Goal: Use online tool/utility: Use online tool/utility

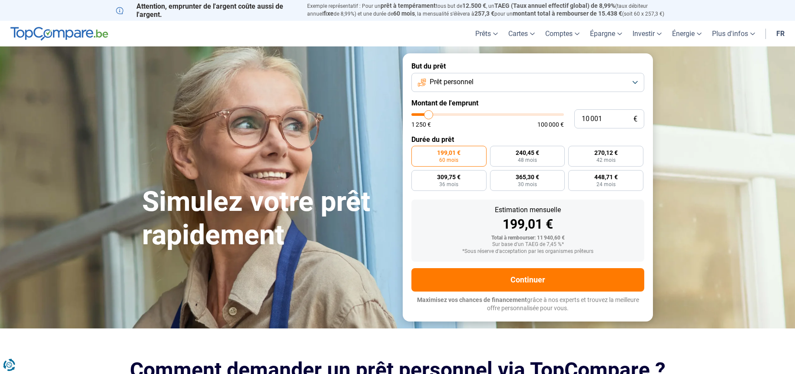
type input "10 250"
type input "10250"
type input "12 250"
type input "12250"
type input "13 000"
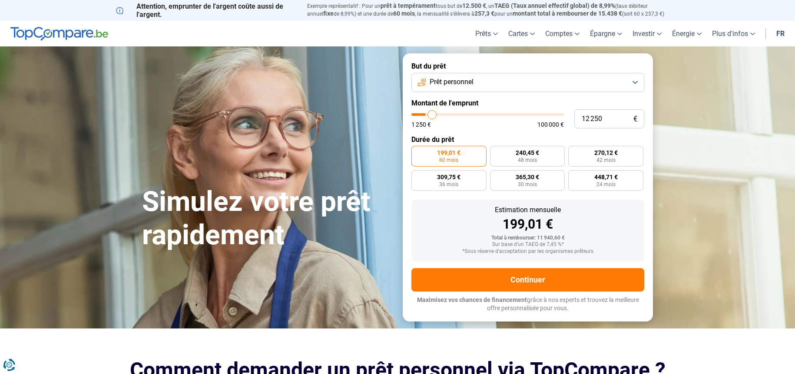
type input "13000"
type input "14 000"
type input "14000"
type input "14 750"
type input "14750"
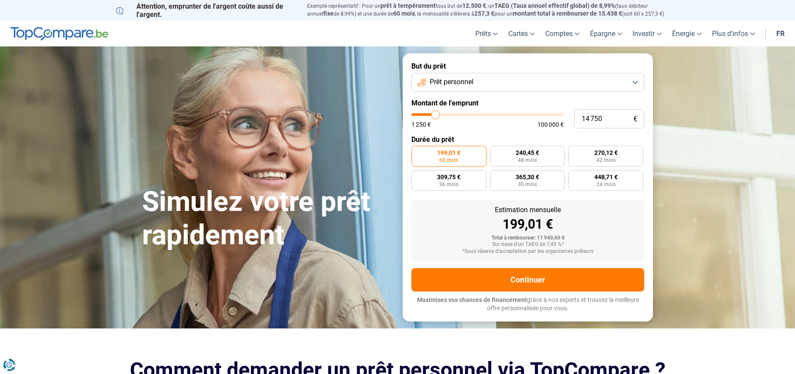
type input "15 250"
type input "15250"
type input "16 000"
type input "16000"
type input "16 750"
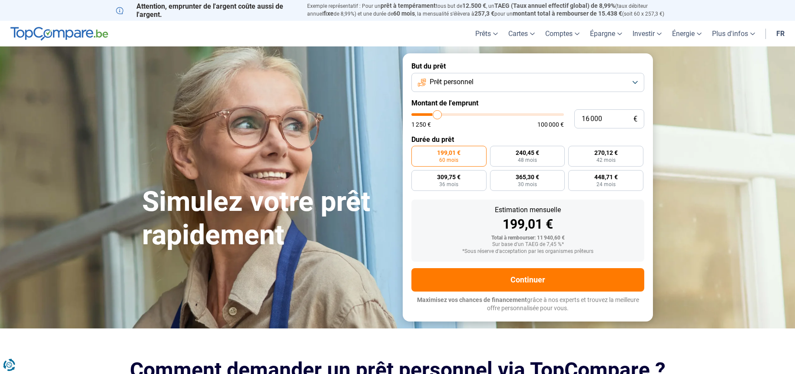
type input "16750"
type input "17 500"
type input "17500"
type input "18 250"
type input "18250"
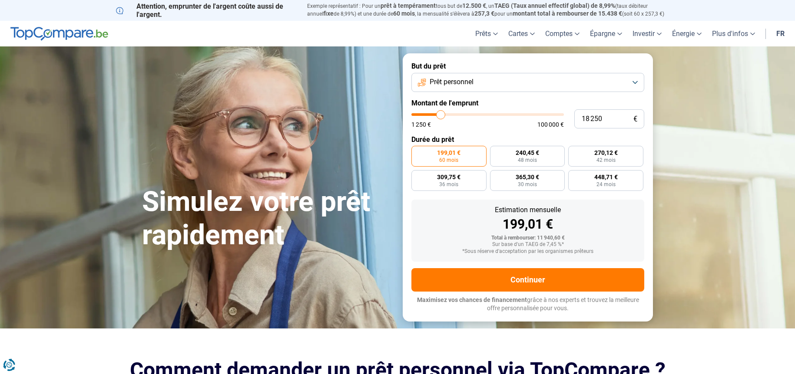
type input "18 500"
type input "18500"
type input "19 500"
type input "19500"
type input "21 000"
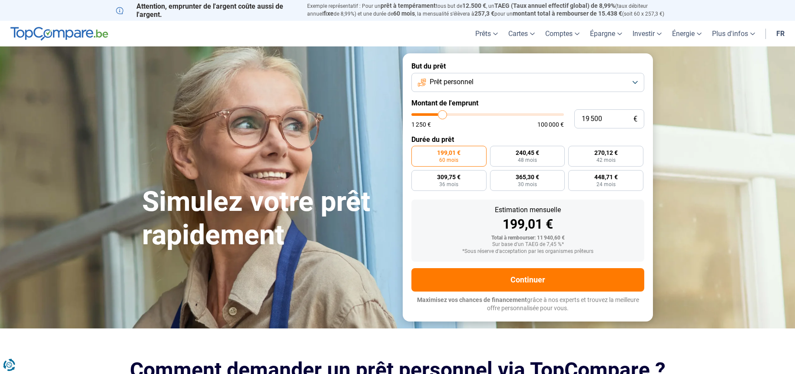
type input "21000"
type input "22 000"
type input "22000"
type input "22 250"
type input "22250"
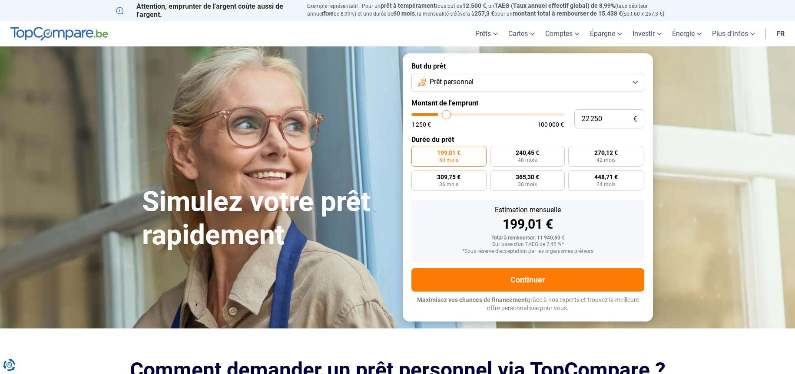
type input "22 500"
type input "22500"
type input "25 000"
type input "25000"
type input "27 000"
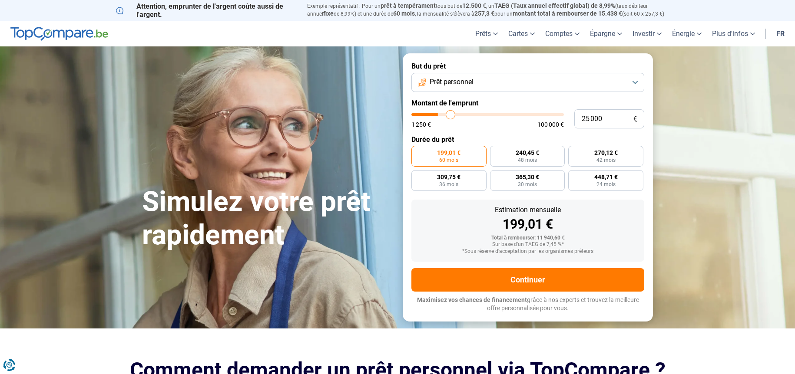
type input "27000"
type input "29 000"
type input "29000"
type input "29 500"
type input "29500"
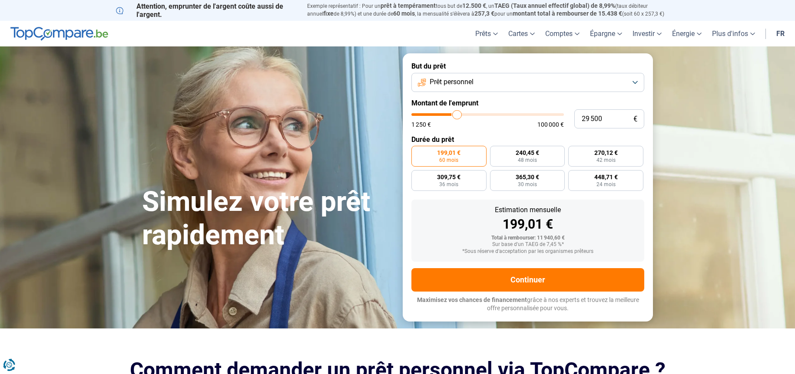
type input "30 000"
type input "30000"
type input "32 000"
type input "32000"
type input "32 500"
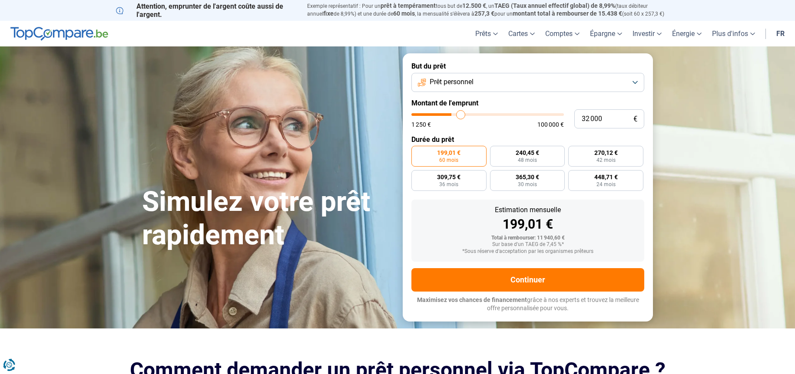
type input "32500"
type input "33 000"
type input "33000"
type input "34 500"
type input "34500"
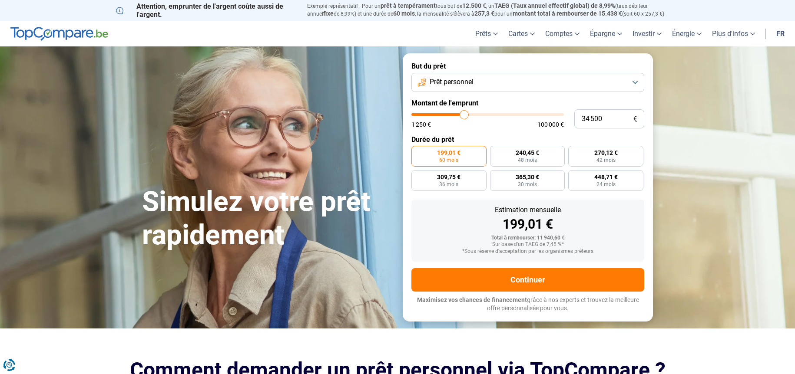
type input "35 000"
type input "35000"
type input "35 250"
type input "35250"
type input "35 500"
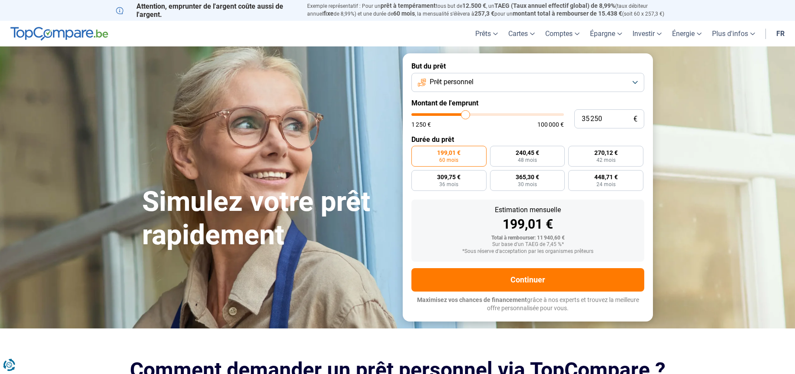
type input "35500"
type input "36 000"
type input "36000"
type input "36 500"
type input "36500"
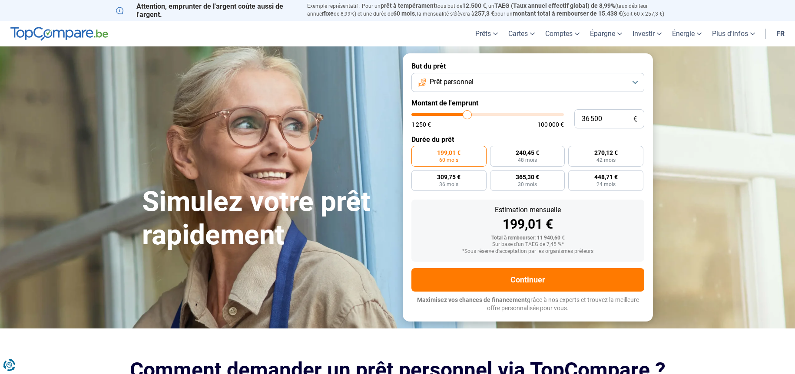
type input "37 500"
type input "37500"
type input "38 000"
type input "38000"
type input "38 250"
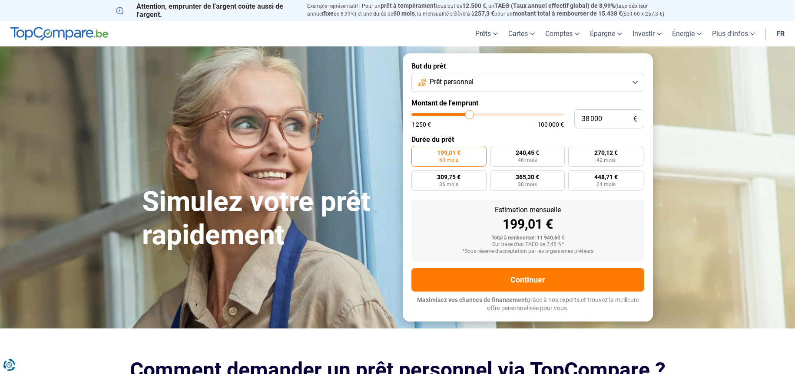
type input "38250"
type input "38 750"
type input "38750"
type input "40 000"
type input "40000"
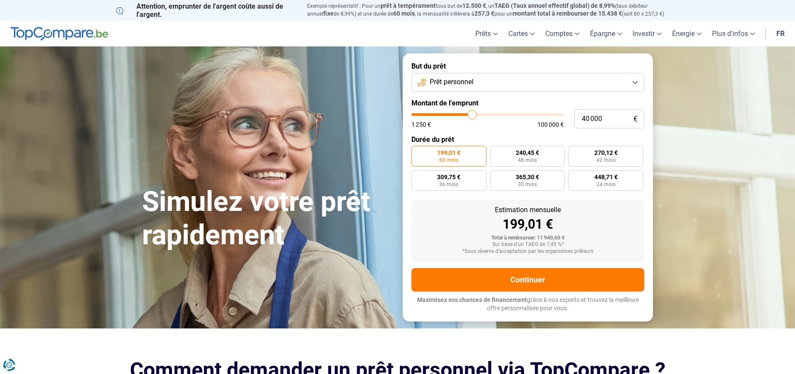
type input "40 750"
type input "40750"
type input "41 750"
type input "41750"
type input "42 250"
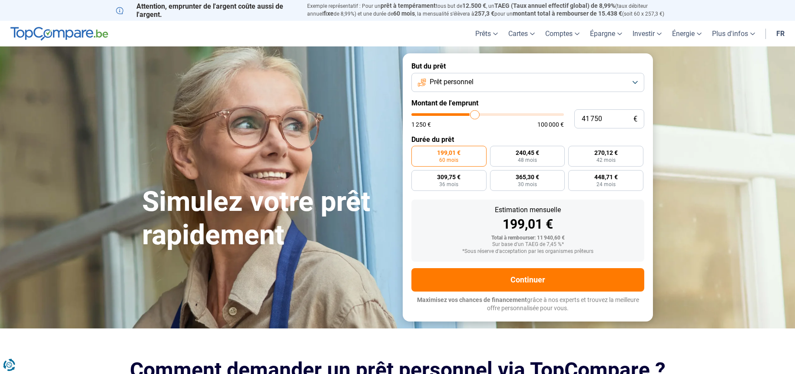
type input "42250"
type input "42 750"
type input "42750"
type input "43 000"
drag, startPoint x: 429, startPoint y: 114, endPoint x: 476, endPoint y: 115, distance: 47.3
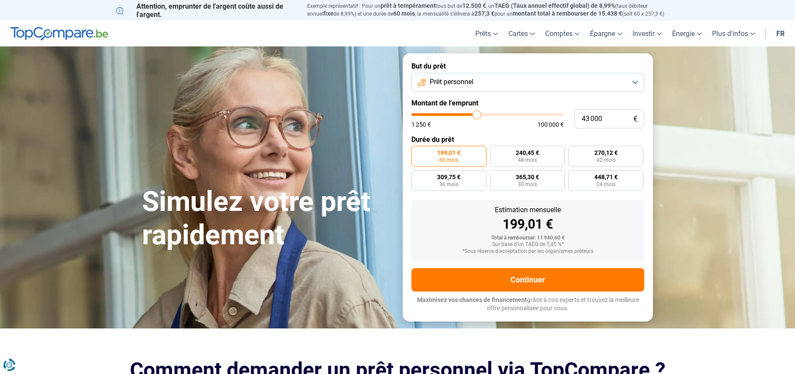
type input "43000"
click at [476, 115] on input "range" at bounding box center [487, 114] width 152 height 3
radio input "false"
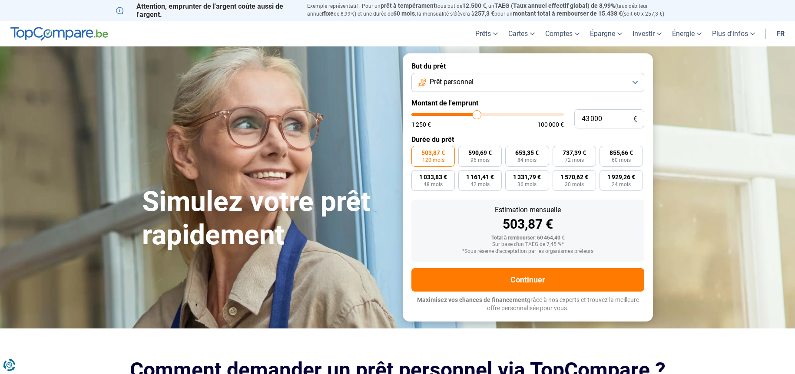
type input "42 000"
type input "42000"
type input "41 500"
type input "41500"
type input "40 000"
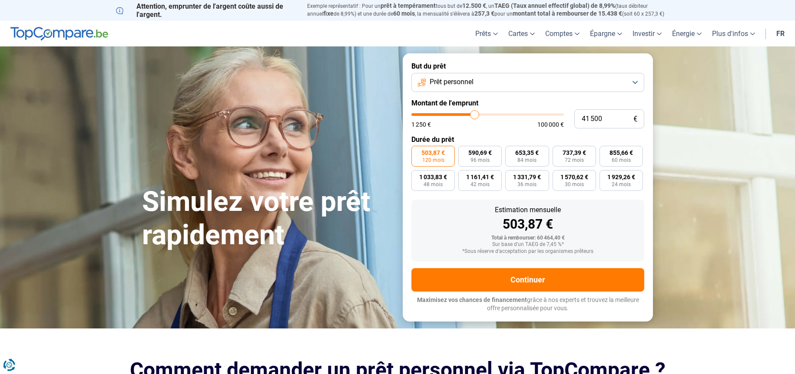
type input "40000"
type input "39 750"
type input "39750"
type input "39 250"
type input "39250"
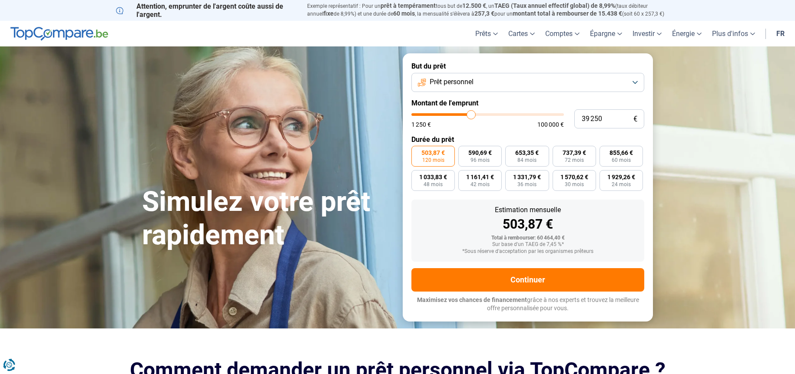
type input "38 500"
type input "38500"
type input "38 000"
type input "38000"
type input "37 500"
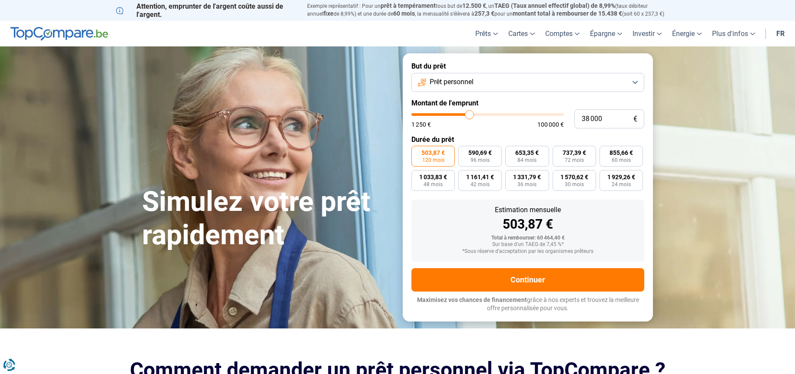
type input "37500"
type input "36 500"
type input "36500"
type input "36 000"
type input "36000"
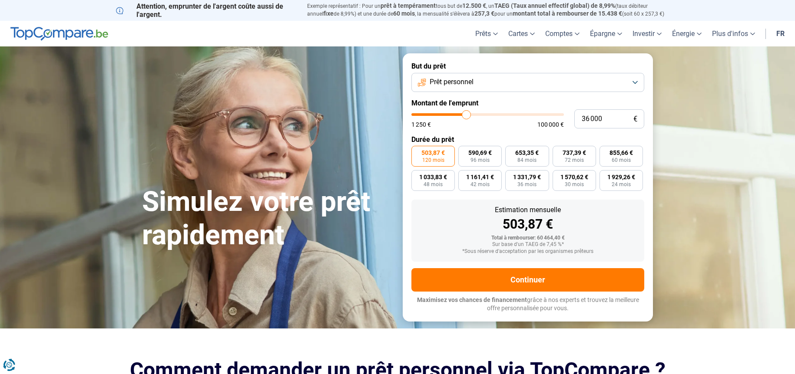
type input "35 750"
type input "35750"
type input "35 250"
type input "35250"
type input "34 750"
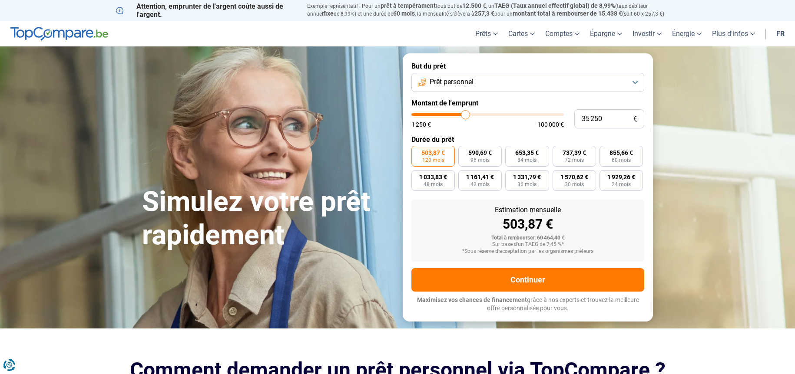
type input "34750"
type input "33 750"
type input "33750"
type input "33 500"
type input "33500"
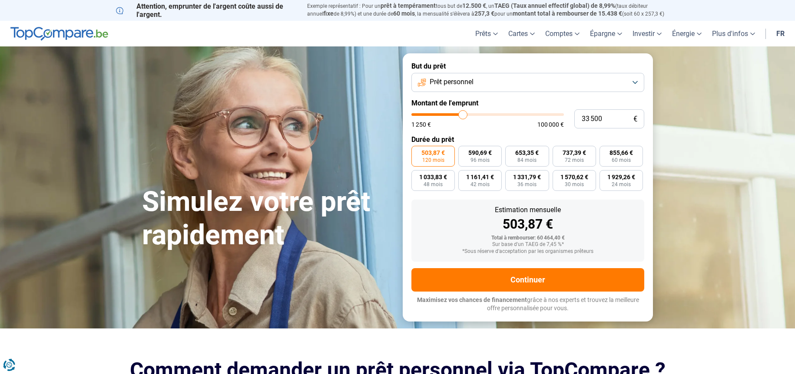
type input "33 250"
type input "33250"
type input "32 500"
type input "32500"
type input "32 250"
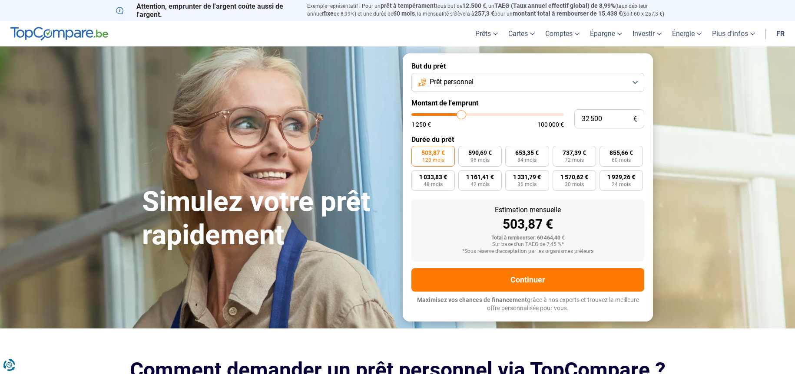
type input "32250"
type input "32 000"
type input "32000"
type input "31 250"
type input "31250"
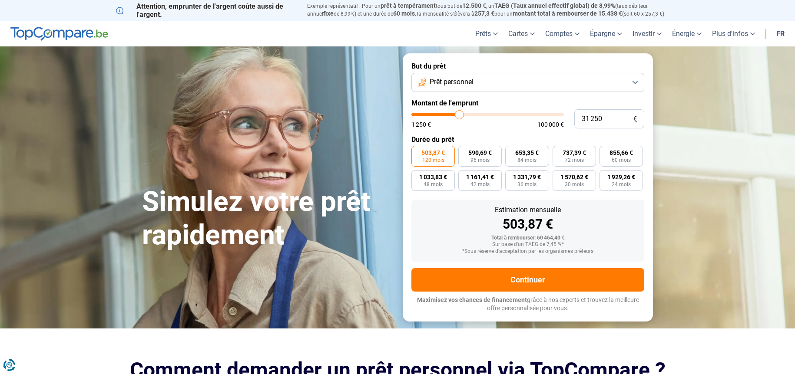
type input "31 000"
type input "31000"
type input "30 750"
drag, startPoint x: 475, startPoint y: 112, endPoint x: 459, endPoint y: 111, distance: 16.6
type input "30750"
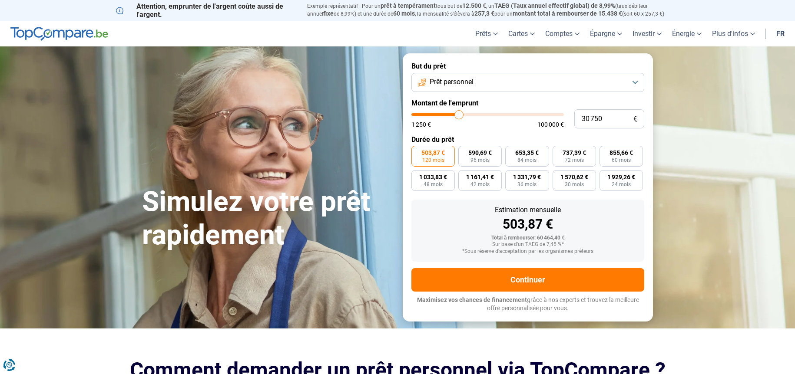
click at [459, 113] on input "range" at bounding box center [487, 114] width 152 height 3
click at [631, 84] on button "Prêt personnel" at bounding box center [527, 82] width 233 height 19
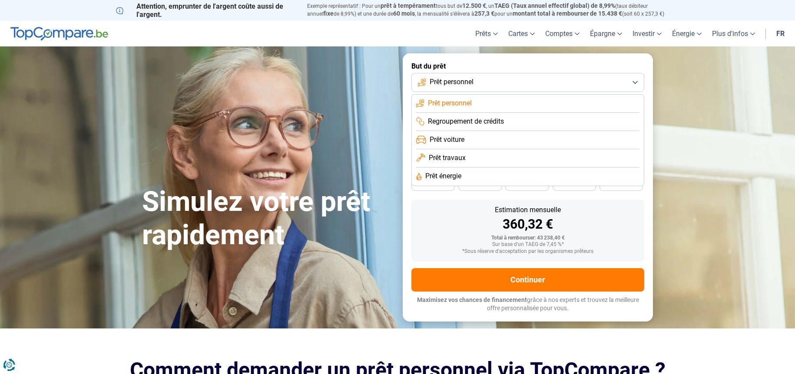
click at [457, 135] on span "Prêt voiture" at bounding box center [446, 140] width 35 height 10
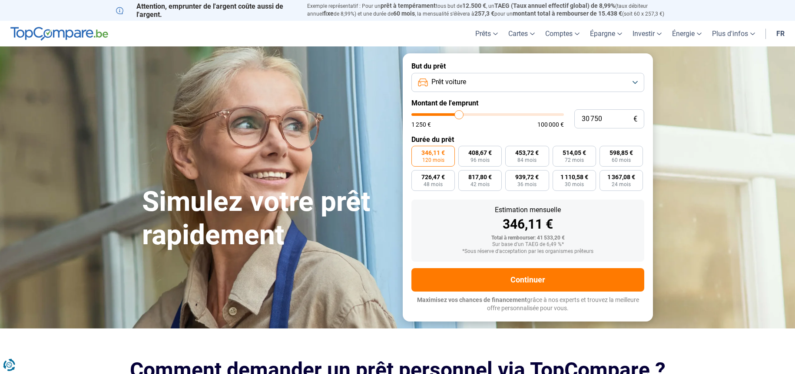
type input "29 500"
type input "29500"
type input "30 000"
type input "30000"
type input "33 750"
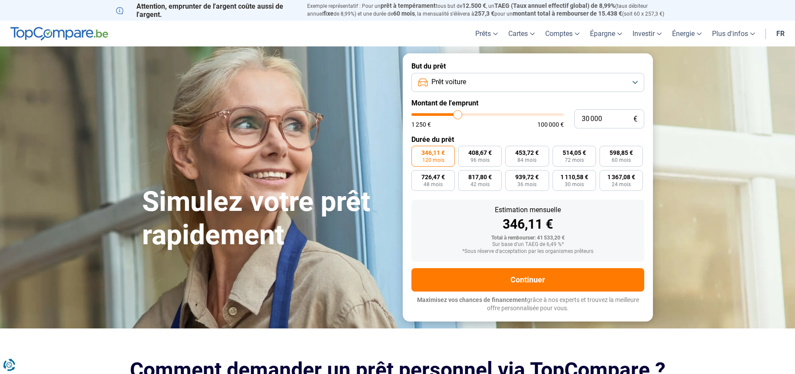
type input "33750"
type input "35 000"
type input "35000"
type input "36 000"
type input "36000"
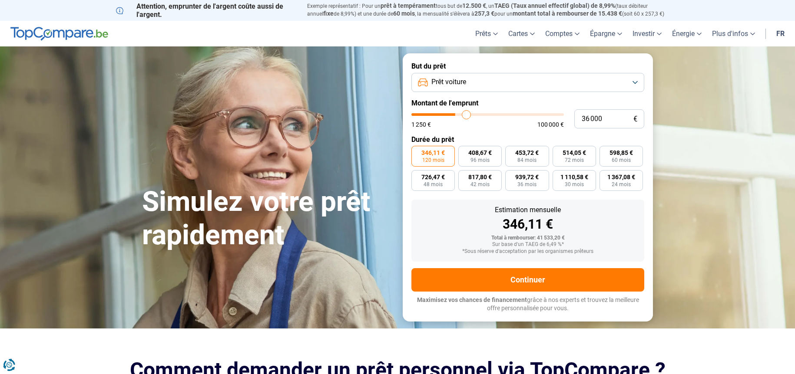
type input "36 500"
type input "36500"
type input "37 250"
type input "37250"
type input "37 500"
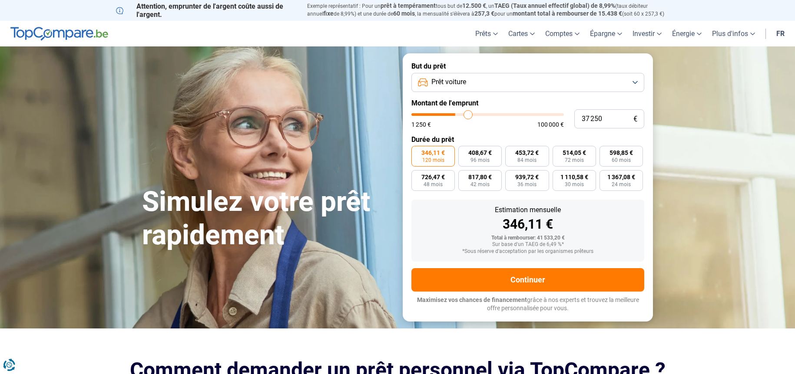
type input "37500"
type input "38 000"
type input "38000"
type input "39 000"
type input "39000"
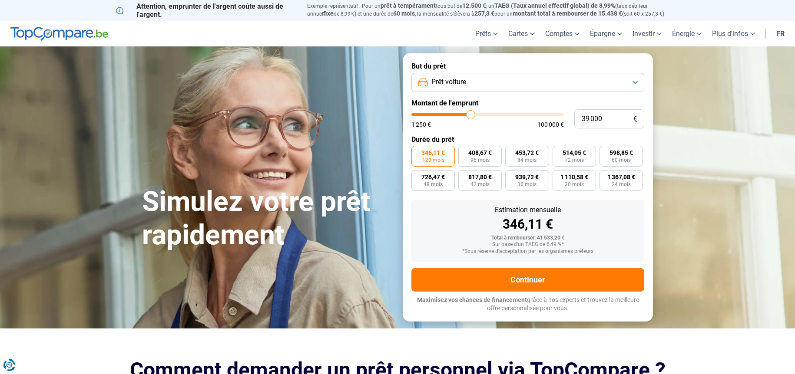
type input "39 750"
type input "39750"
type input "40 250"
type input "40250"
type input "41 000"
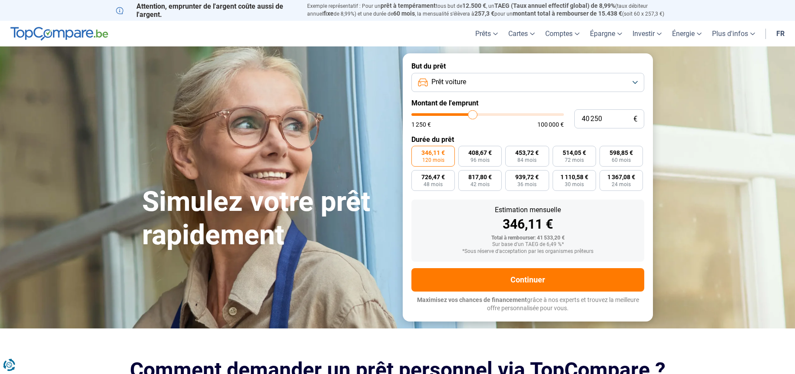
type input "41000"
type input "41 250"
drag, startPoint x: 457, startPoint y: 114, endPoint x: 474, endPoint y: 127, distance: 21.1
type input "41250"
click at [474, 116] on input "range" at bounding box center [487, 114] width 152 height 3
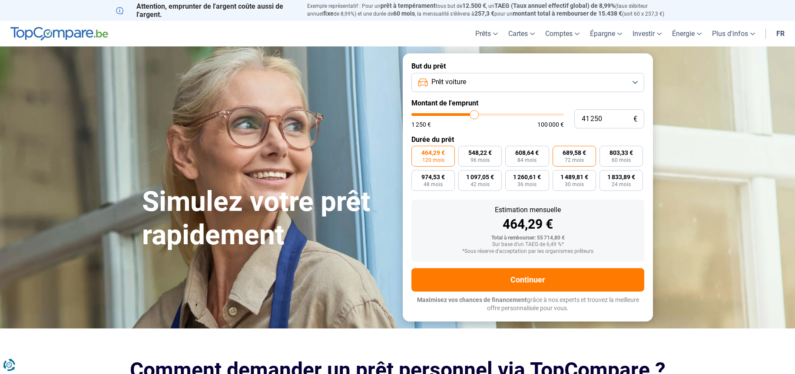
click at [560, 158] on label "689,58 € 72 mois" at bounding box center [573, 156] width 43 height 21
click at [558, 152] on input "689,58 € 72 mois" at bounding box center [555, 149] width 6 height 6
radio input "true"
type input "41 750"
type input "41750"
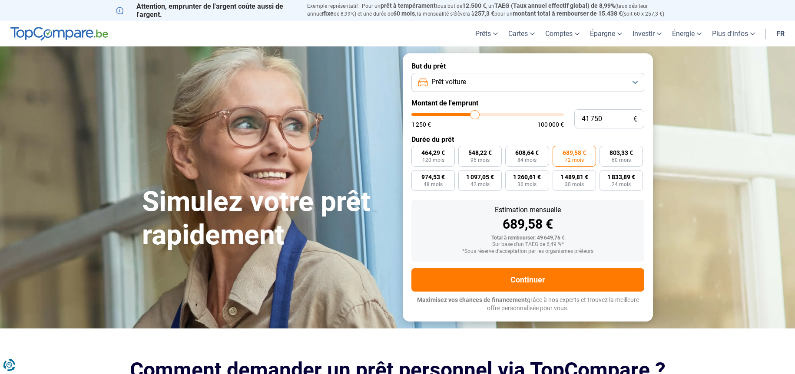
type input "41 250"
type input "41250"
type input "39 000"
type input "39000"
type input "38 000"
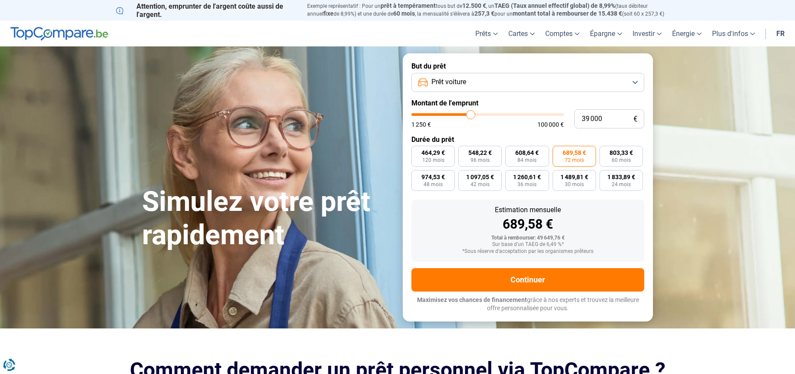
type input "38000"
type input "36 750"
type input "36750"
type input "36 500"
type input "36500"
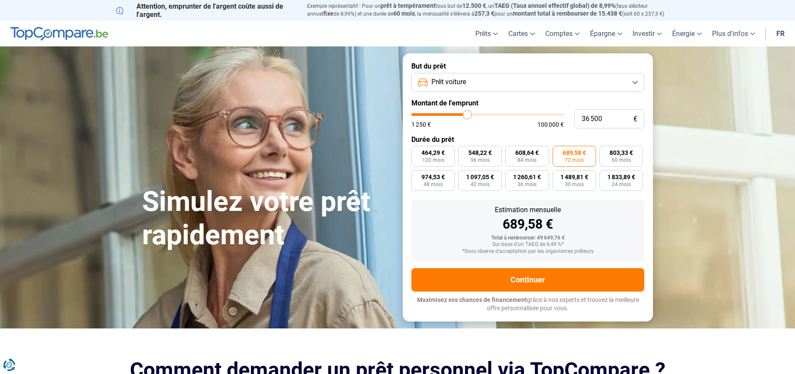
type input "36 000"
type input "36000"
type input "35 250"
type input "35250"
type input "35 000"
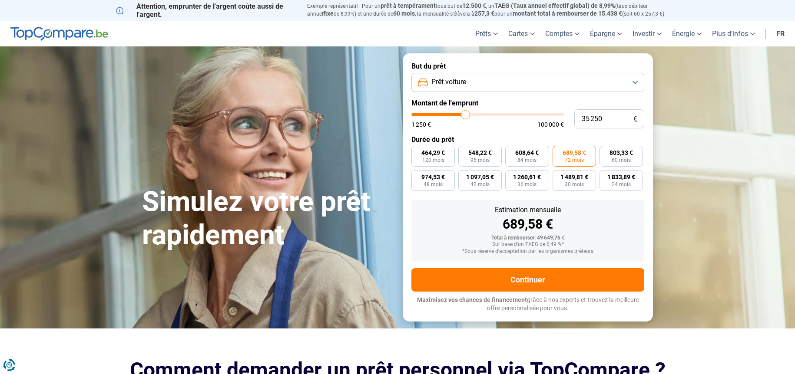
type input "35000"
type input "33 750"
type input "33750"
type input "32 750"
type input "32750"
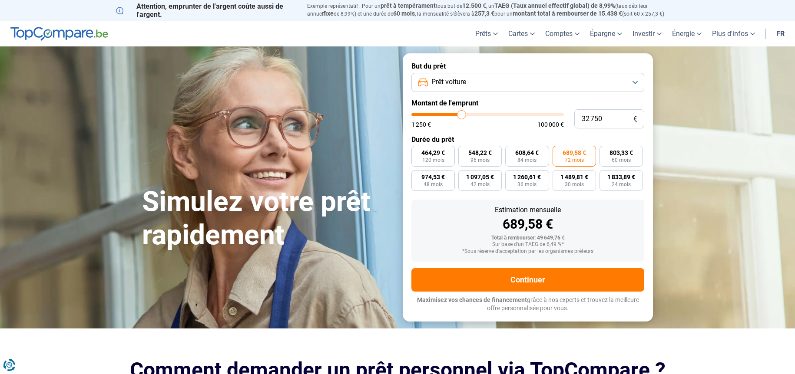
type input "32 000"
type input "32000"
type input "31 500"
type input "31500"
type input "30 500"
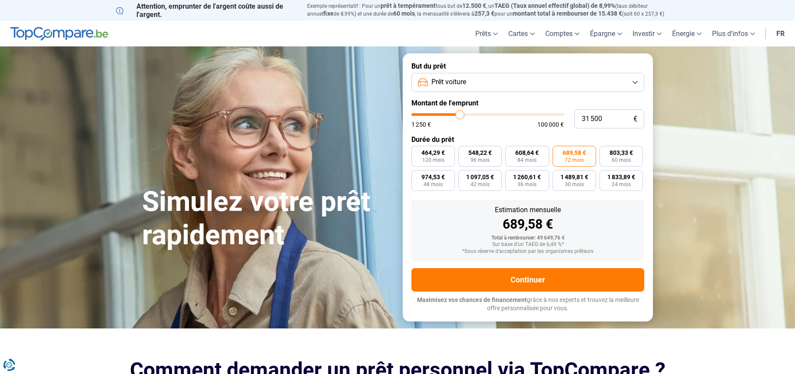
type input "30500"
type input "29 500"
type input "29500"
type input "29 000"
type input "29000"
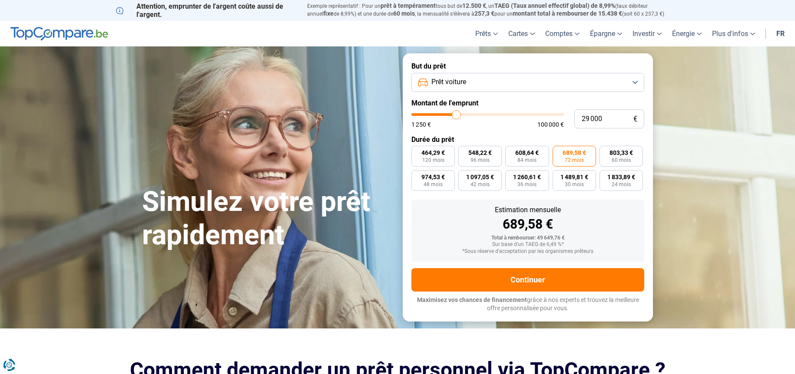
type input "28 500"
type input "28500"
type input "27 500"
type input "27500"
type input "26 500"
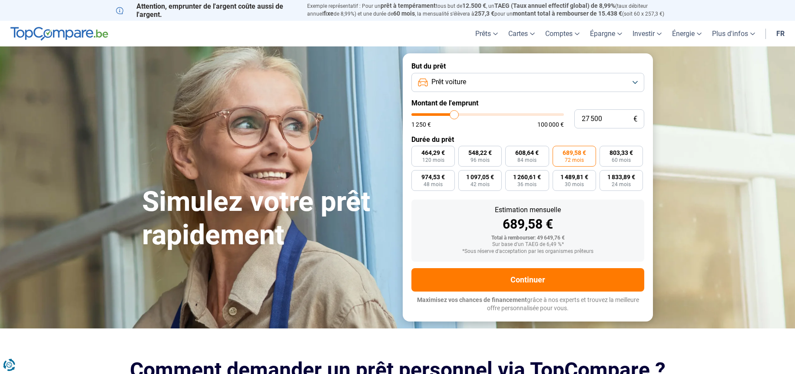
type input "26500"
type input "26 250"
drag, startPoint x: 475, startPoint y: 116, endPoint x: 452, endPoint y: 113, distance: 22.8
type input "26250"
click at [452, 113] on input "range" at bounding box center [487, 114] width 152 height 3
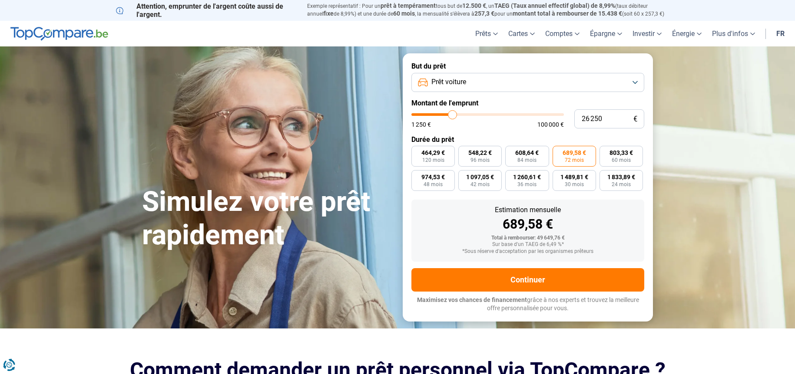
radio input "true"
type input "25 500"
type input "25500"
type input "25 000"
type input "25000"
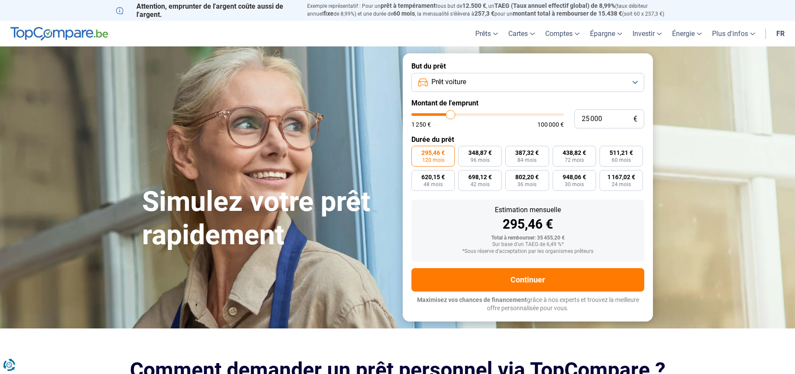
type input "24 750"
click at [450, 115] on input "range" at bounding box center [487, 114] width 152 height 3
click at [608, 119] on input "24 750" at bounding box center [609, 118] width 70 height 19
click at [581, 156] on span "413,75 €" at bounding box center [573, 153] width 23 height 6
click at [558, 152] on input "413,75 € 72 mois" at bounding box center [555, 149] width 6 height 6
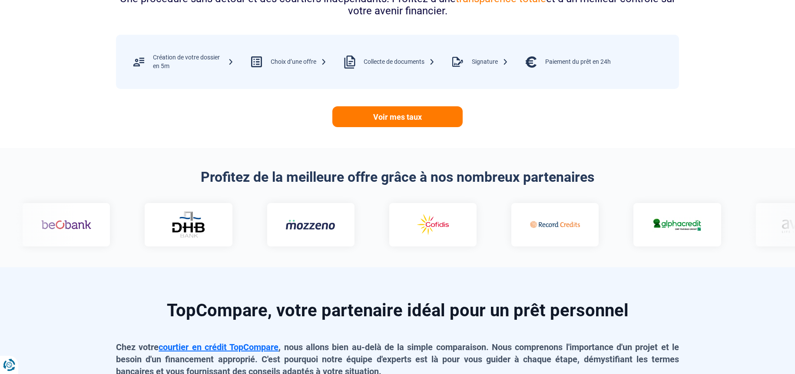
scroll to position [454, 0]
